Goal: Task Accomplishment & Management: Complete application form

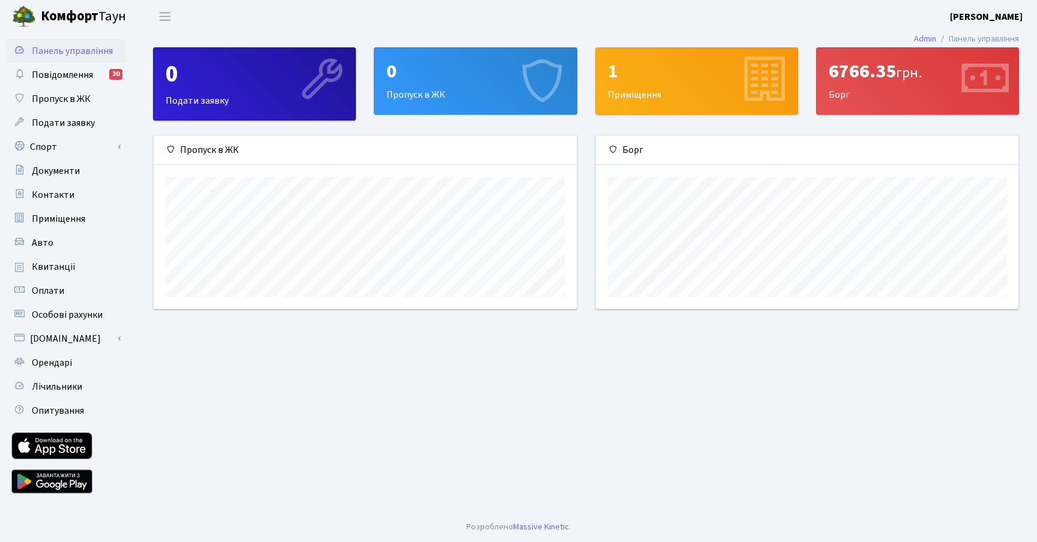
scroll to position [173, 422]
click at [415, 86] on div "0 Пропуск в ЖК" at bounding box center [475, 81] width 202 height 66
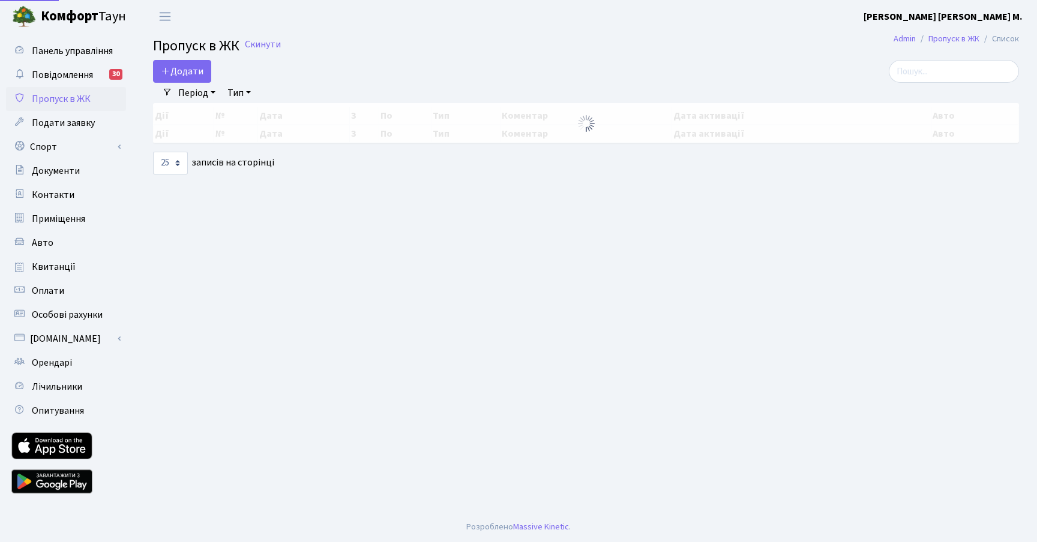
select select "25"
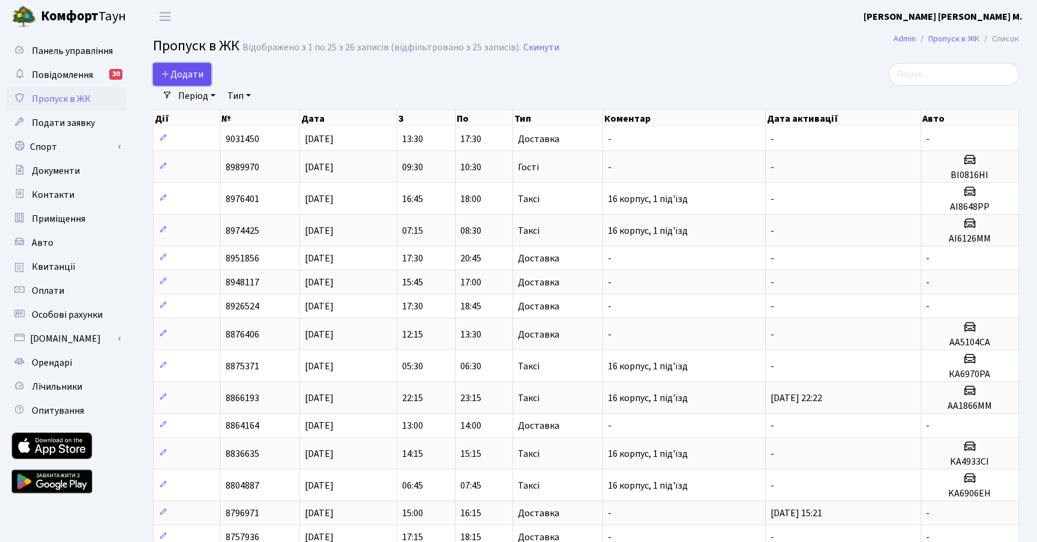
click at [191, 76] on span "Додати" at bounding box center [182, 74] width 43 height 13
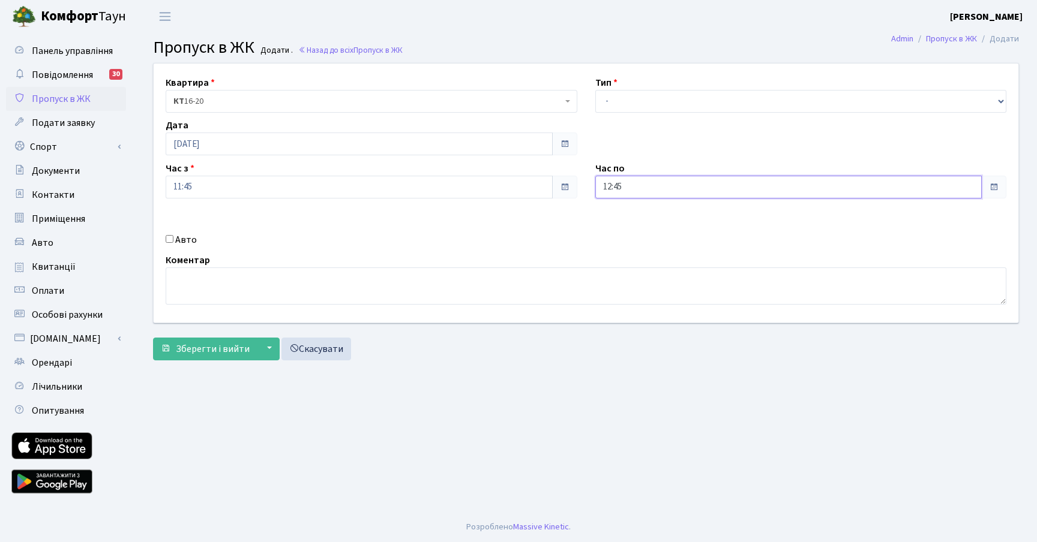
click at [721, 185] on input "12:45" at bounding box center [788, 187] width 387 height 23
click at [627, 227] on icon at bounding box center [628, 228] width 32 height 32
type input "15:45"
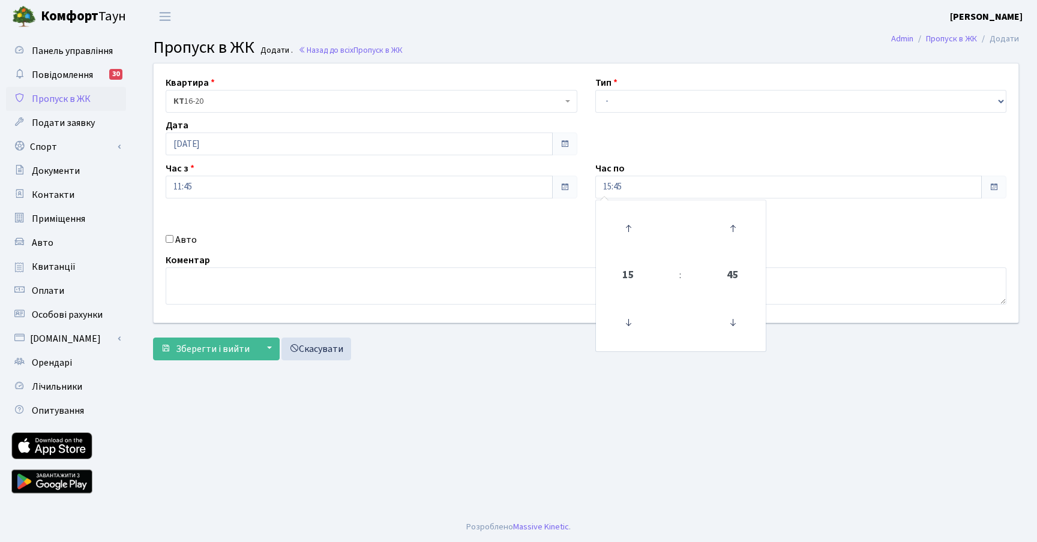
click at [477, 224] on div "Квартира <b>КТ</b>&nbsp;&nbsp;&nbsp;&nbsp;16-20 КТ 16-20 Тип - Доставка Таксі Г…" at bounding box center [586, 193] width 883 height 259
click at [170, 241] on input "Авто" at bounding box center [170, 239] width 8 height 8
checkbox input "true"
paste input "ВА7520ЕМ"
type input "ВА7520ЕМ"
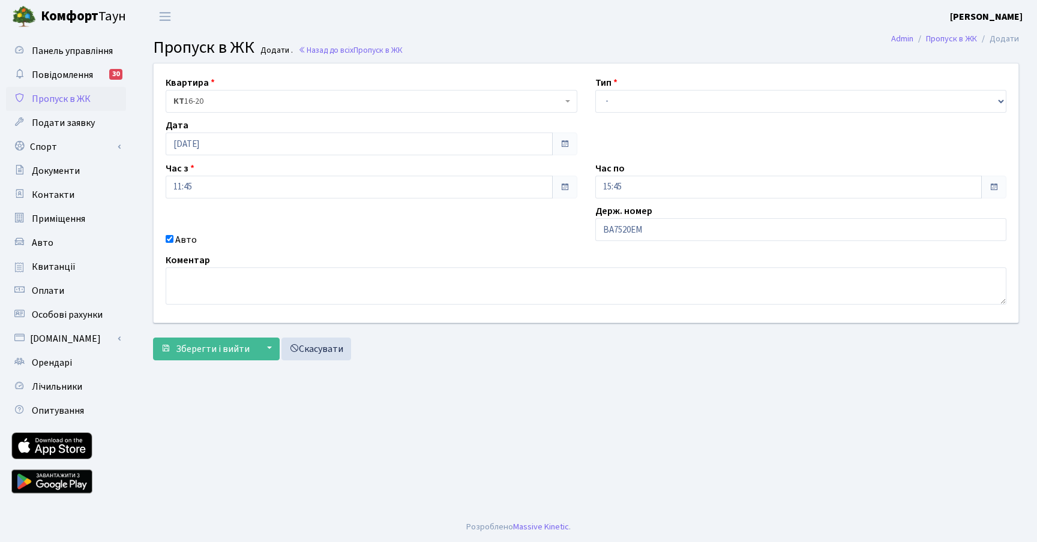
click at [519, 241] on div "Авто" at bounding box center [372, 240] width 430 height 14
click at [217, 349] on span "Зберегти і вийти" at bounding box center [213, 349] width 74 height 13
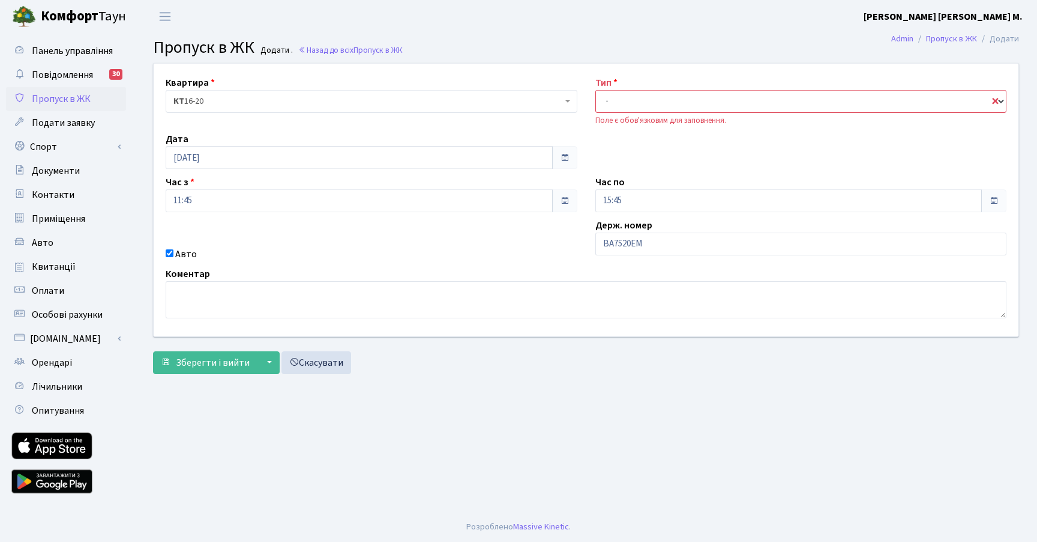
click at [703, 99] on select "- Доставка Таксі Гості Сервіс" at bounding box center [801, 101] width 412 height 23
select select "3"
click at [595, 90] on select "- Доставка Таксі Гості Сервіс" at bounding box center [801, 101] width 412 height 23
click at [478, 247] on div "Авто" at bounding box center [372, 254] width 430 height 14
click at [228, 364] on span "Зберегти і вийти" at bounding box center [213, 362] width 74 height 13
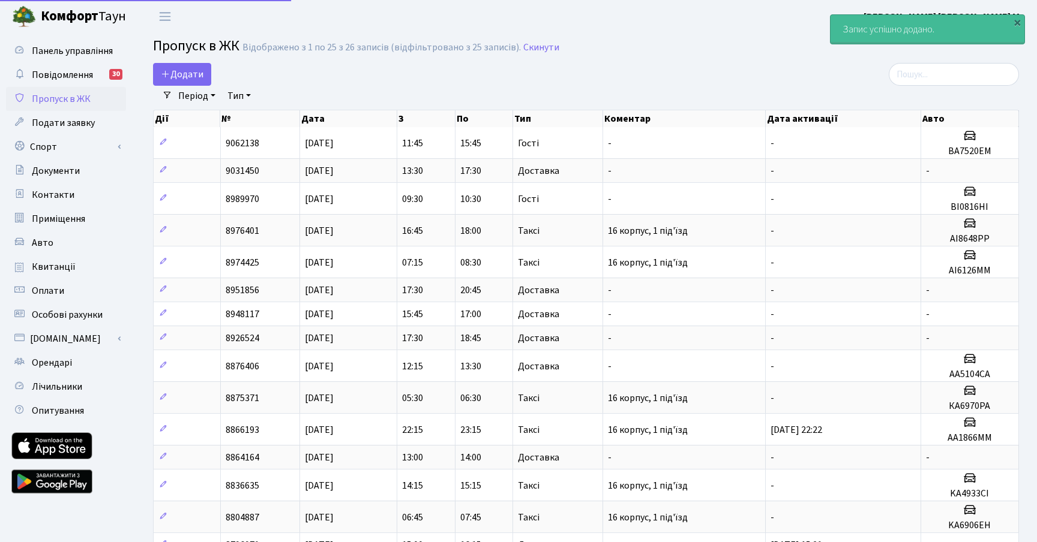
select select "25"
